Goal: Obtain resource: Download file/media

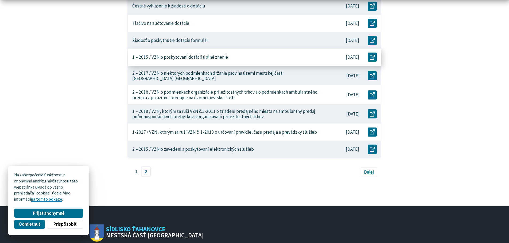
scroll to position [295, 0]
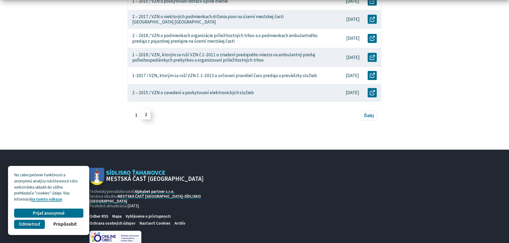
click at [145, 110] on link "2" at bounding box center [146, 115] width 10 height 10
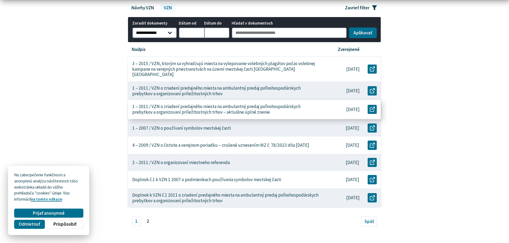
scroll to position [107, 0]
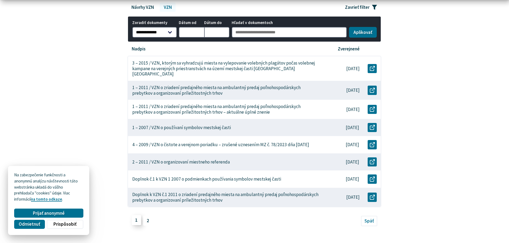
click at [138, 215] on link "1" at bounding box center [137, 220] width 10 height 10
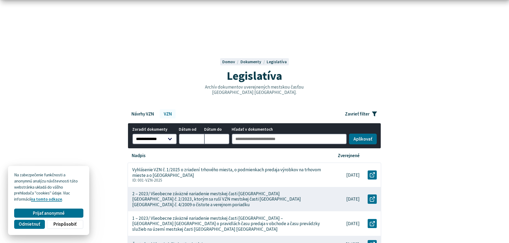
scroll to position [80, 0]
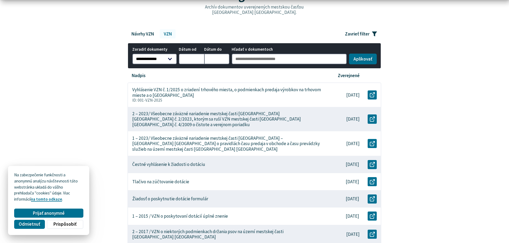
click at [167, 33] on link "VZN" at bounding box center [168, 33] width 16 height 9
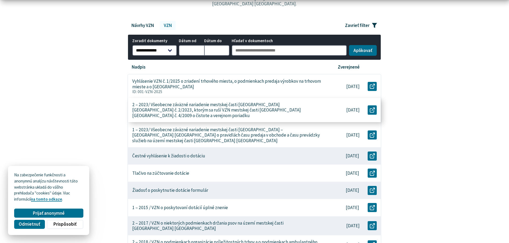
scroll to position [107, 0]
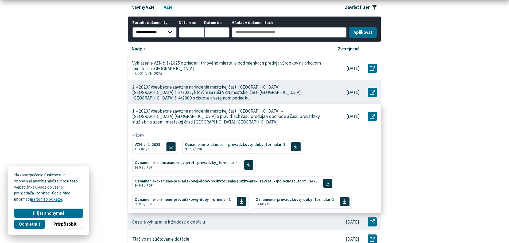
click at [354, 114] on p "[DATE]" at bounding box center [352, 117] width 13 height 6
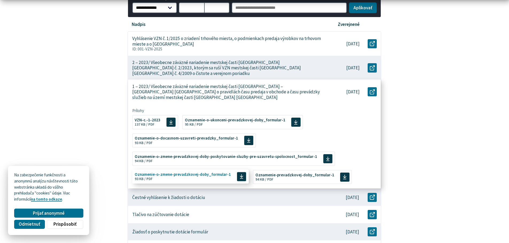
scroll to position [160, 0]
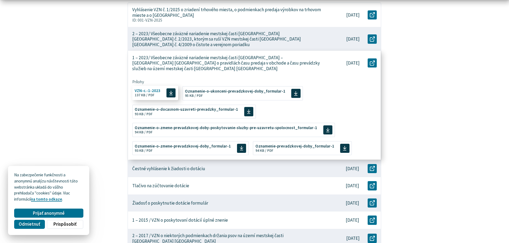
click at [172, 88] on span at bounding box center [170, 92] width 9 height 9
click at [170, 91] on icon at bounding box center [171, 93] width 4 height 5
